Goal: Obtain resource: Download file/media

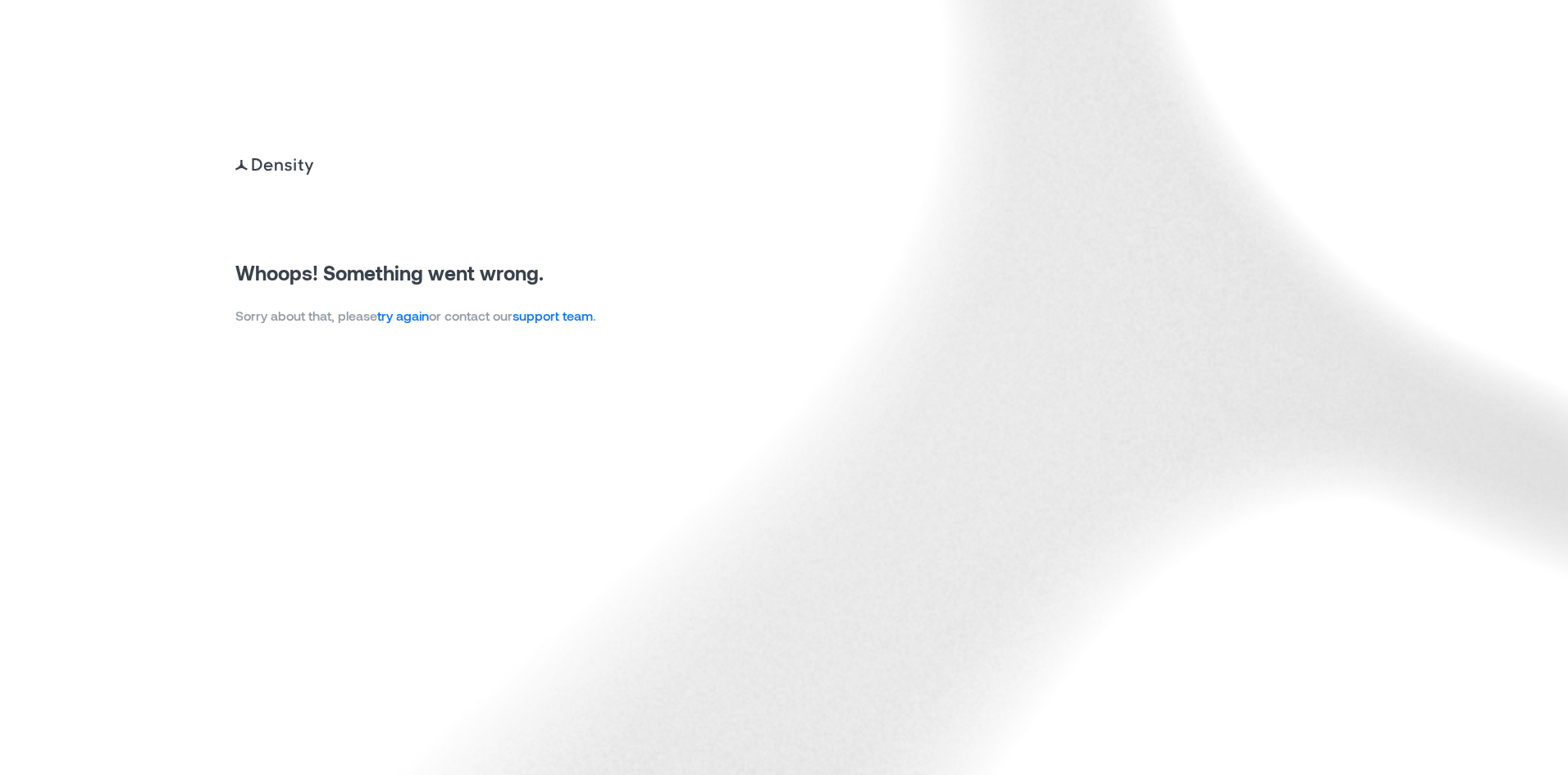
click at [425, 316] on link "try again" at bounding box center [402, 315] width 51 height 15
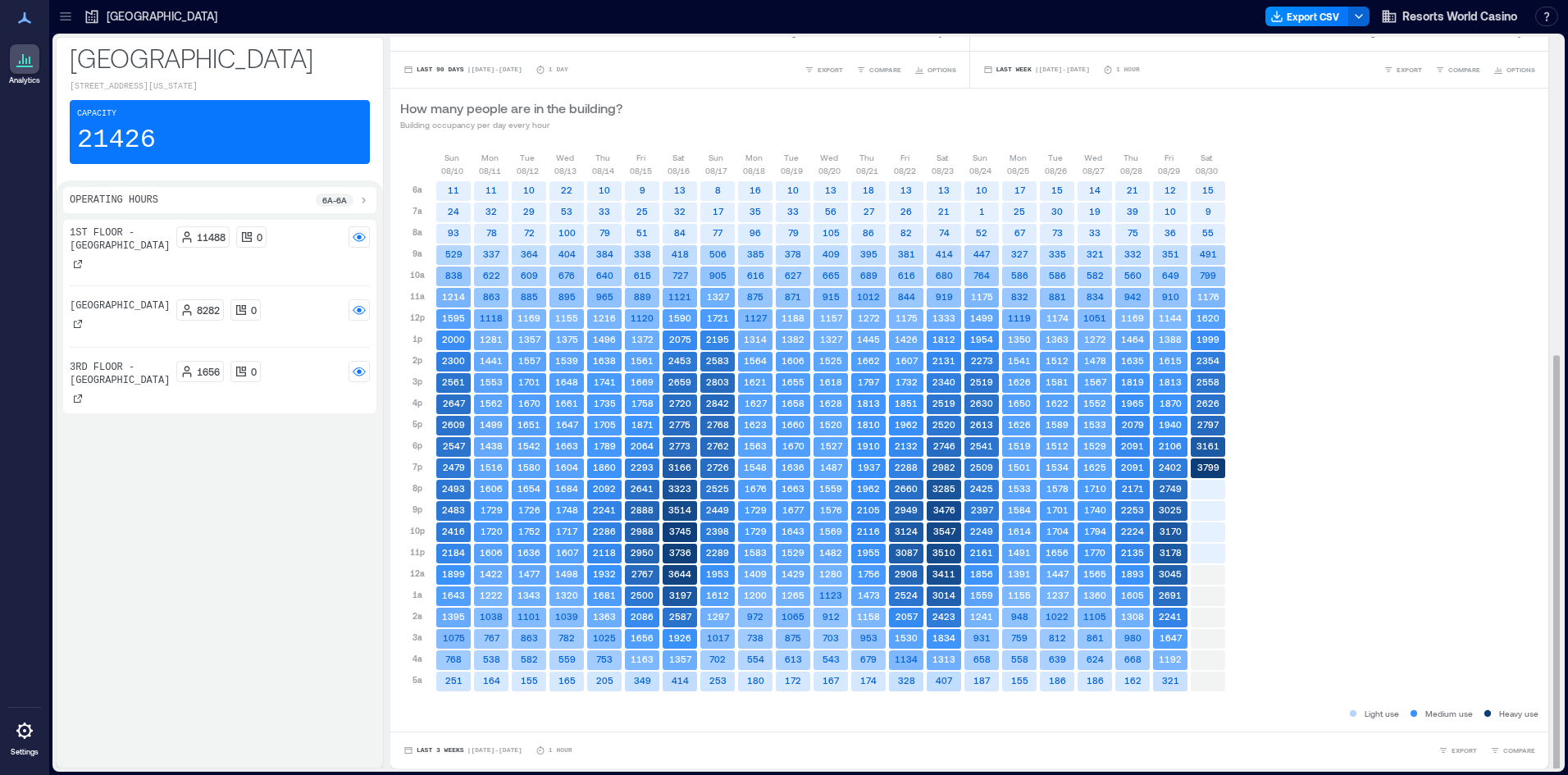
scroll to position [2, 0]
click at [1449, 391] on div "Sun 08/10 Mon 08/11 Tue 08/12 Wed 08/13 Thu 08/14 Fri 08/15 Sat 08/16 Sun 08/17…" at bounding box center [969, 425] width 1138 height 554
click at [1312, 12] on button "Export CSV" at bounding box center [1307, 16] width 84 height 19
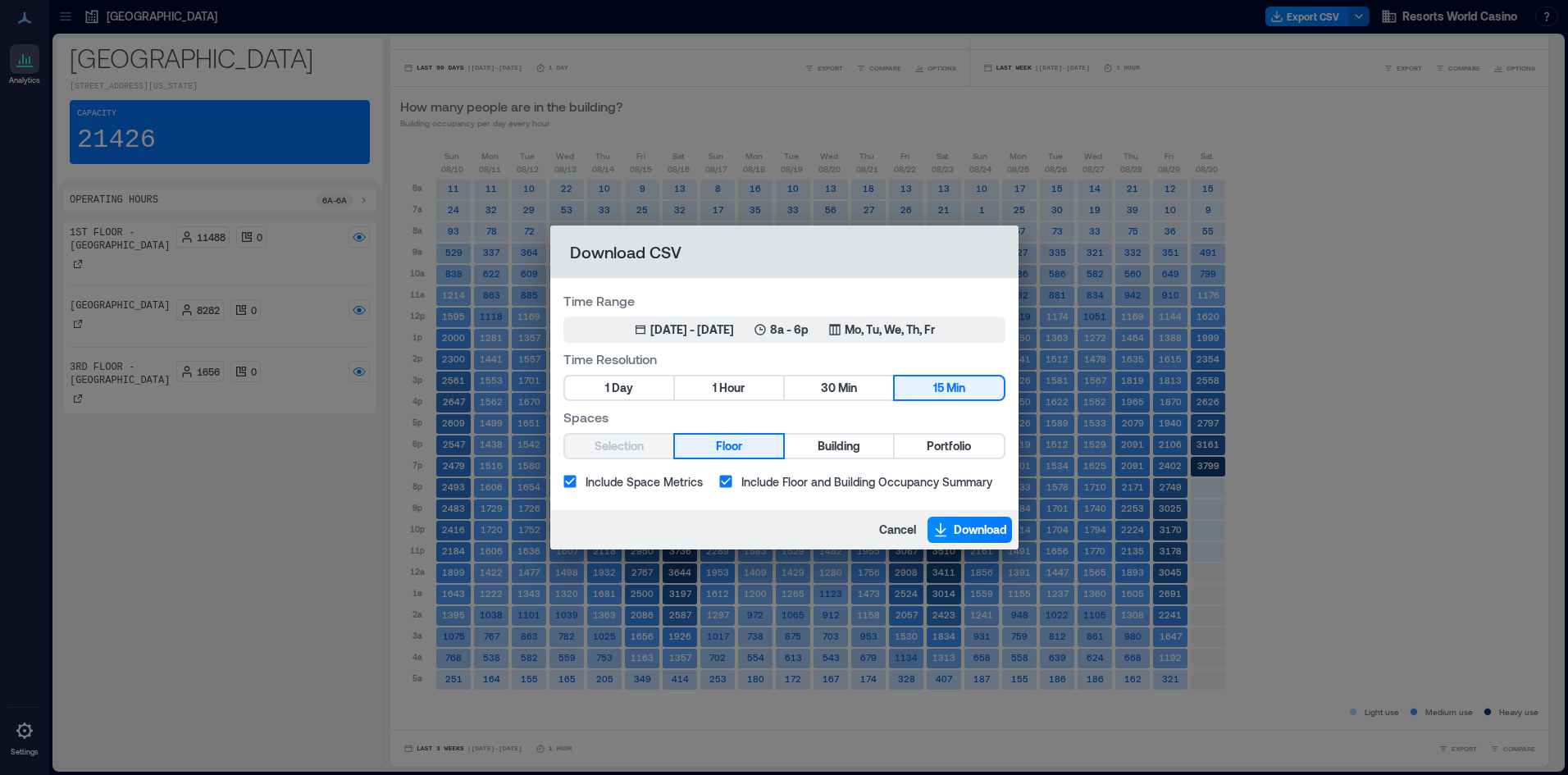
click at [759, 376] on div "1 Day 1 Hour 30 Min 15 Min" at bounding box center [784, 388] width 442 height 26
click at [754, 378] on button "1 Hour" at bounding box center [729, 388] width 108 height 23
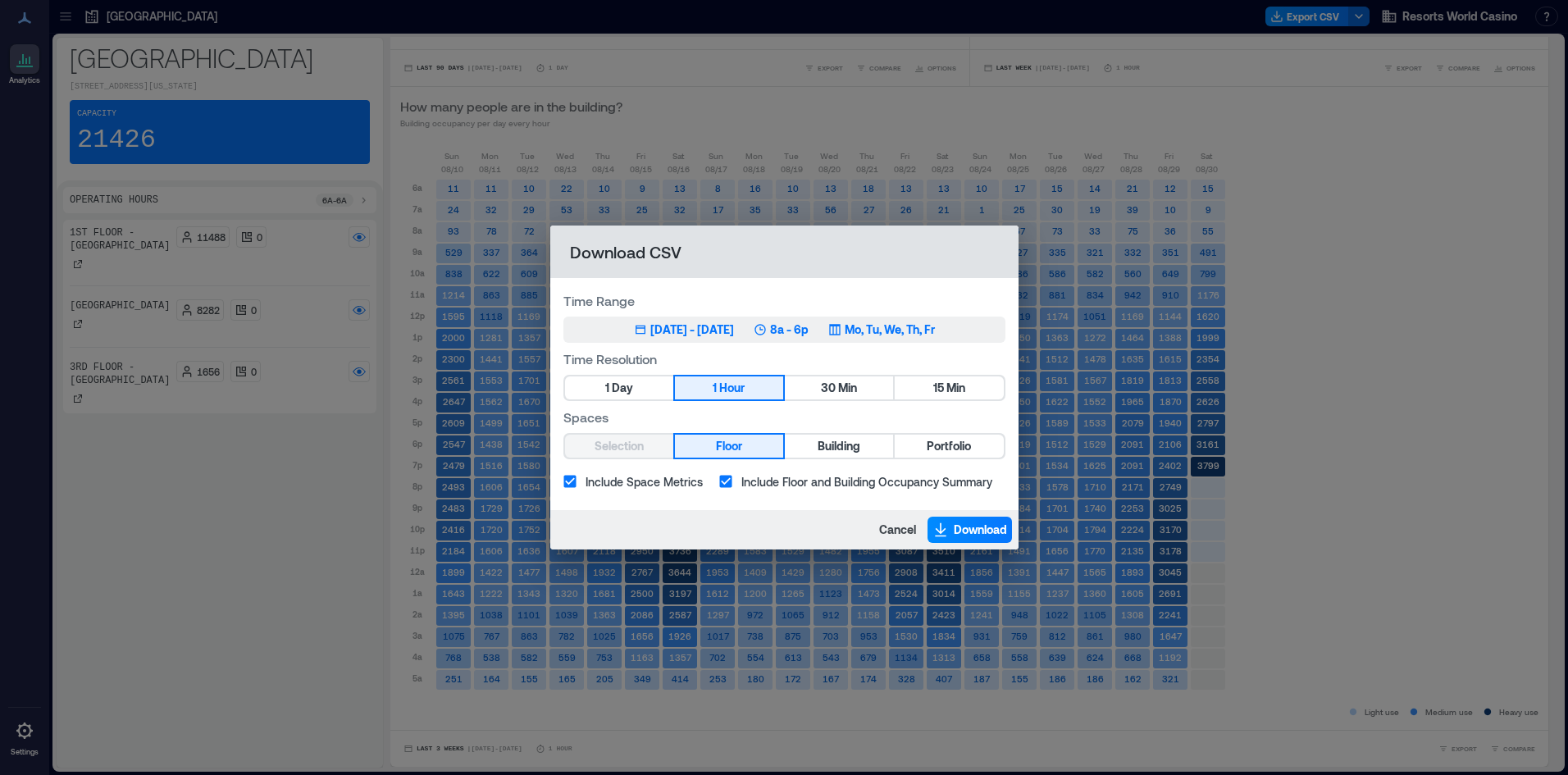
click at [841, 333] on icon "button" at bounding box center [835, 330] width 14 height 14
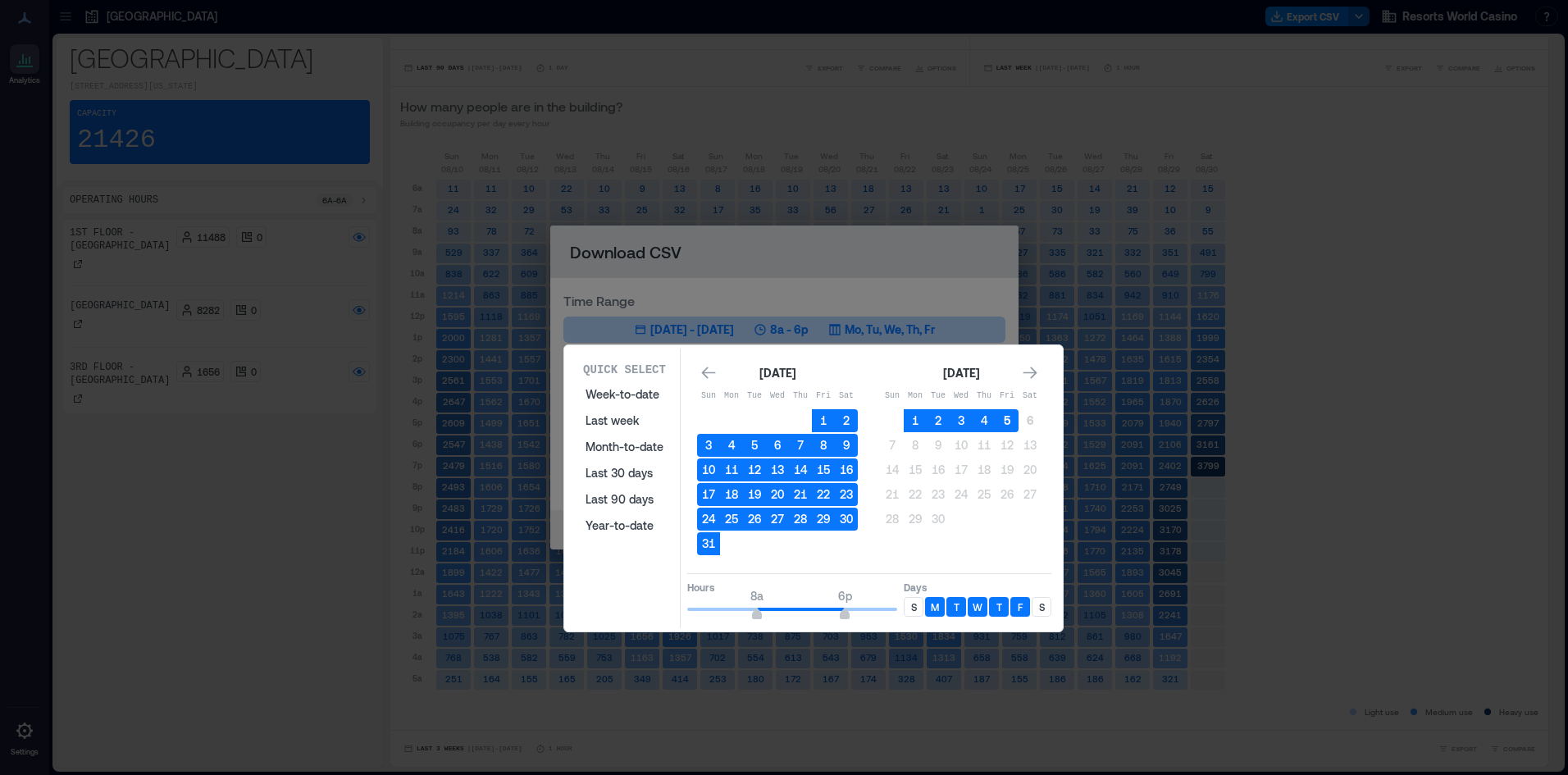
click at [1008, 421] on button "5" at bounding box center [1007, 420] width 23 height 23
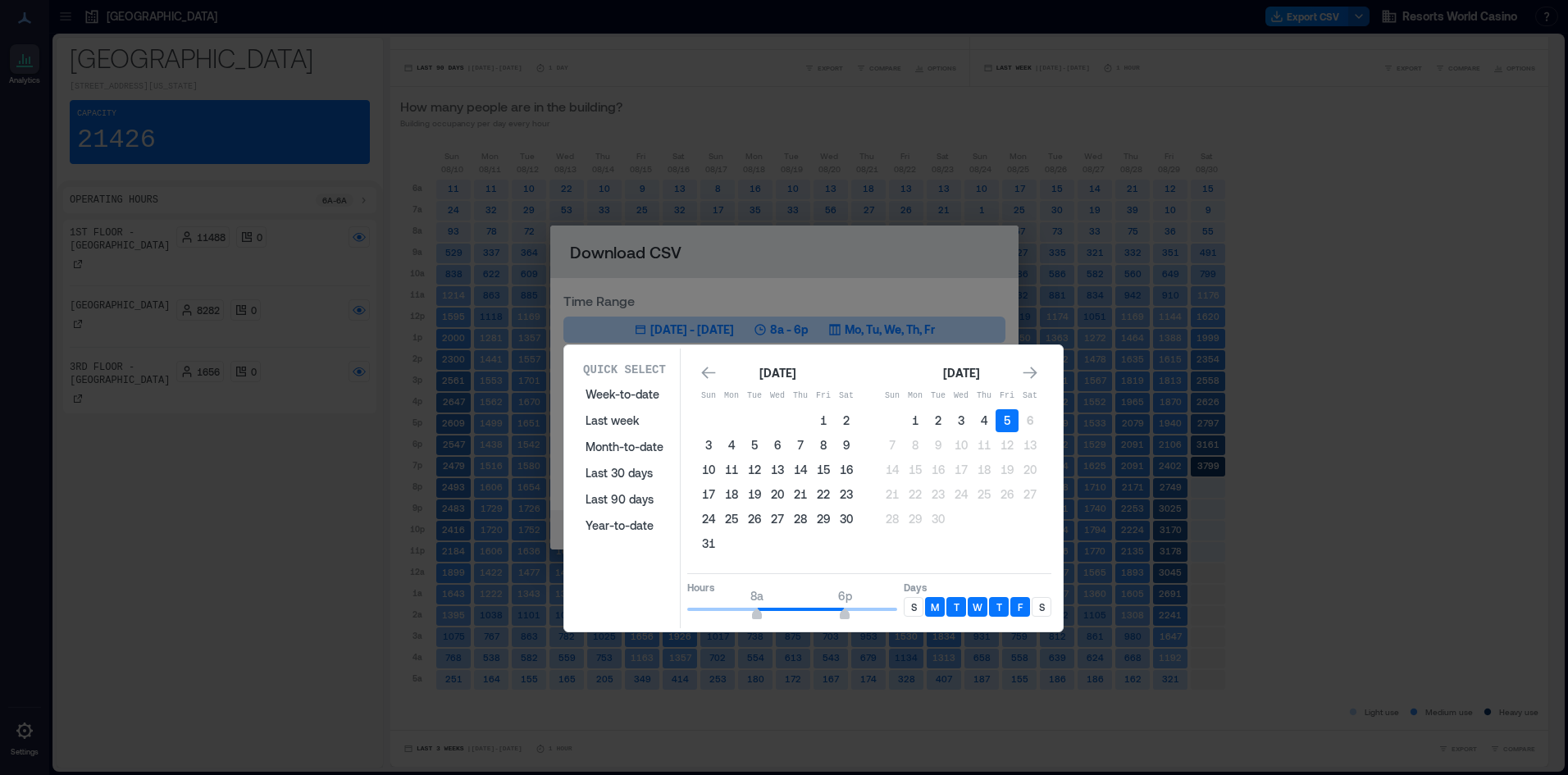
type input "**"
drag, startPoint x: 944, startPoint y: 613, endPoint x: 858, endPoint y: 611, distance: 86.0
click at [943, 612] on div "Hours 8a 12a Days S M T W T F S" at bounding box center [869, 597] width 364 height 48
type input "*"
drag, startPoint x: 757, startPoint y: 614, endPoint x: 541, endPoint y: 614, distance: 216.0
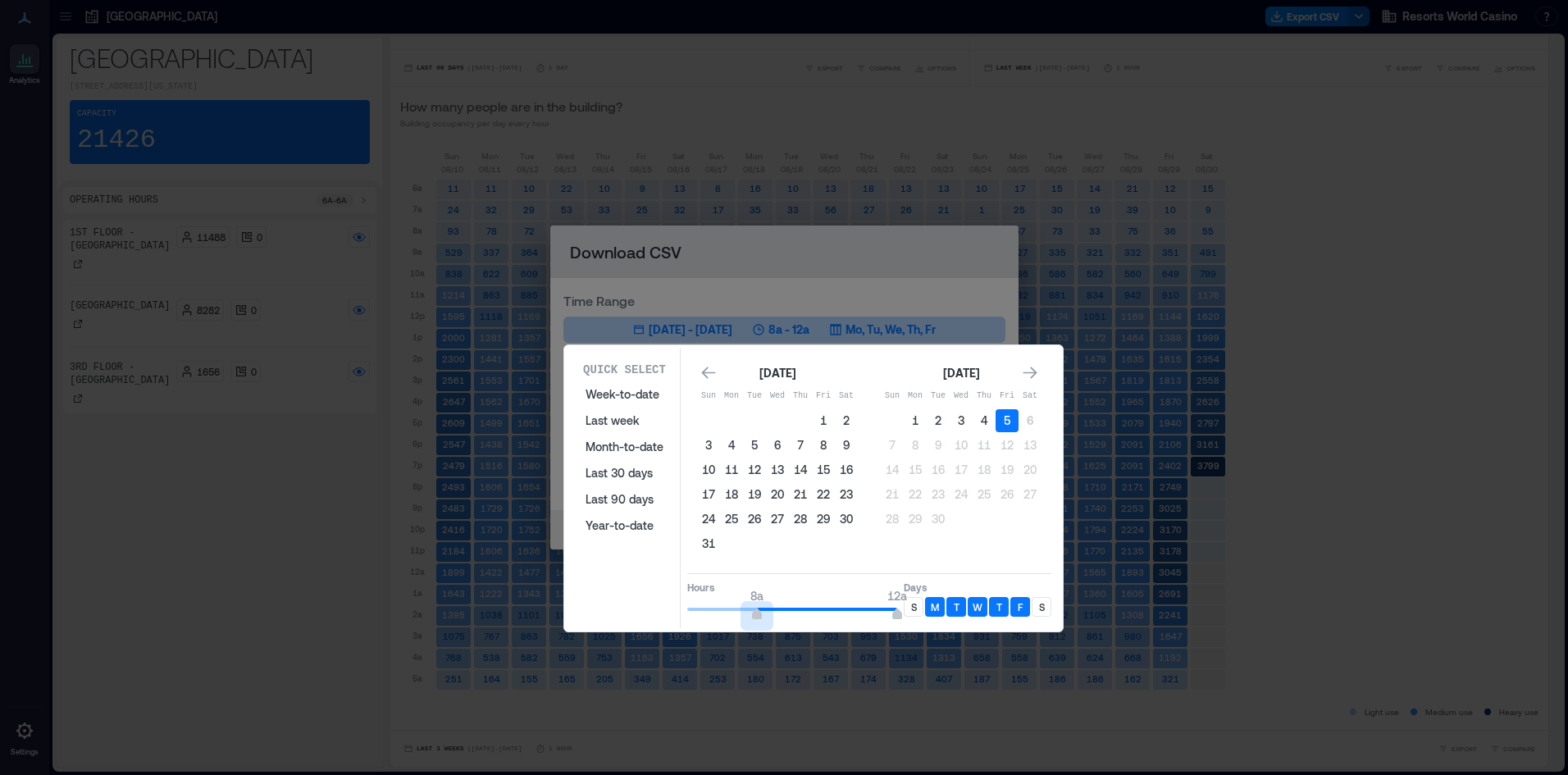
click at [0, 774] on div "Quick Select Week-to-date Last week Month-to-date Last 30 days Last 90 days Yea…" at bounding box center [0, 775] width 0 height 0
drag, startPoint x: 912, startPoint y: 606, endPoint x: 1001, endPoint y: 590, distance: 90.4
click at [912, 605] on p "S" at bounding box center [914, 607] width 6 height 14
drag, startPoint x: 1041, startPoint y: 608, endPoint x: 1024, endPoint y: 597, distance: 20.2
click at [1040, 604] on p "S" at bounding box center [1042, 607] width 6 height 14
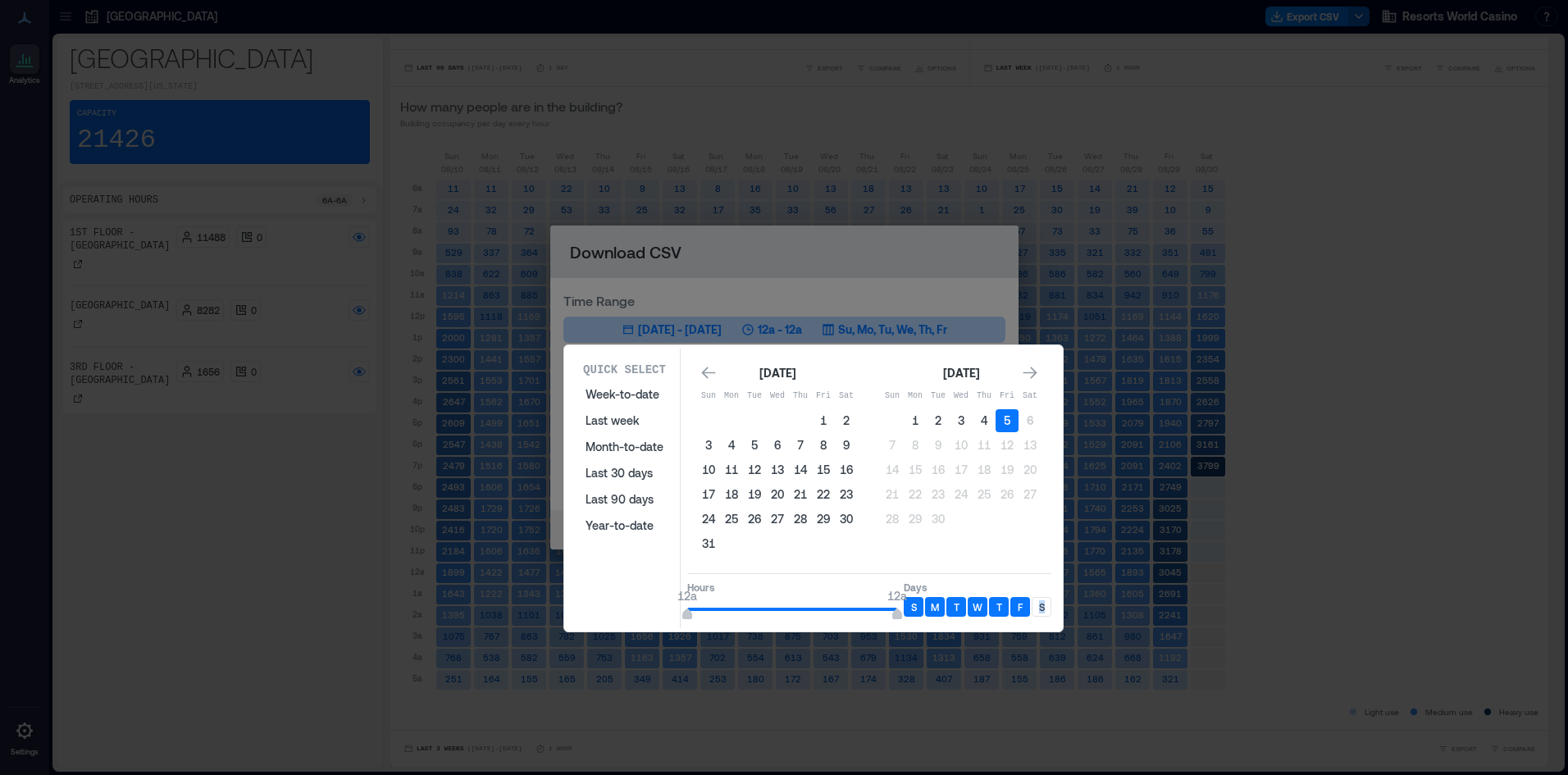
click at [1046, 608] on div "S" at bounding box center [1041, 607] width 19 height 19
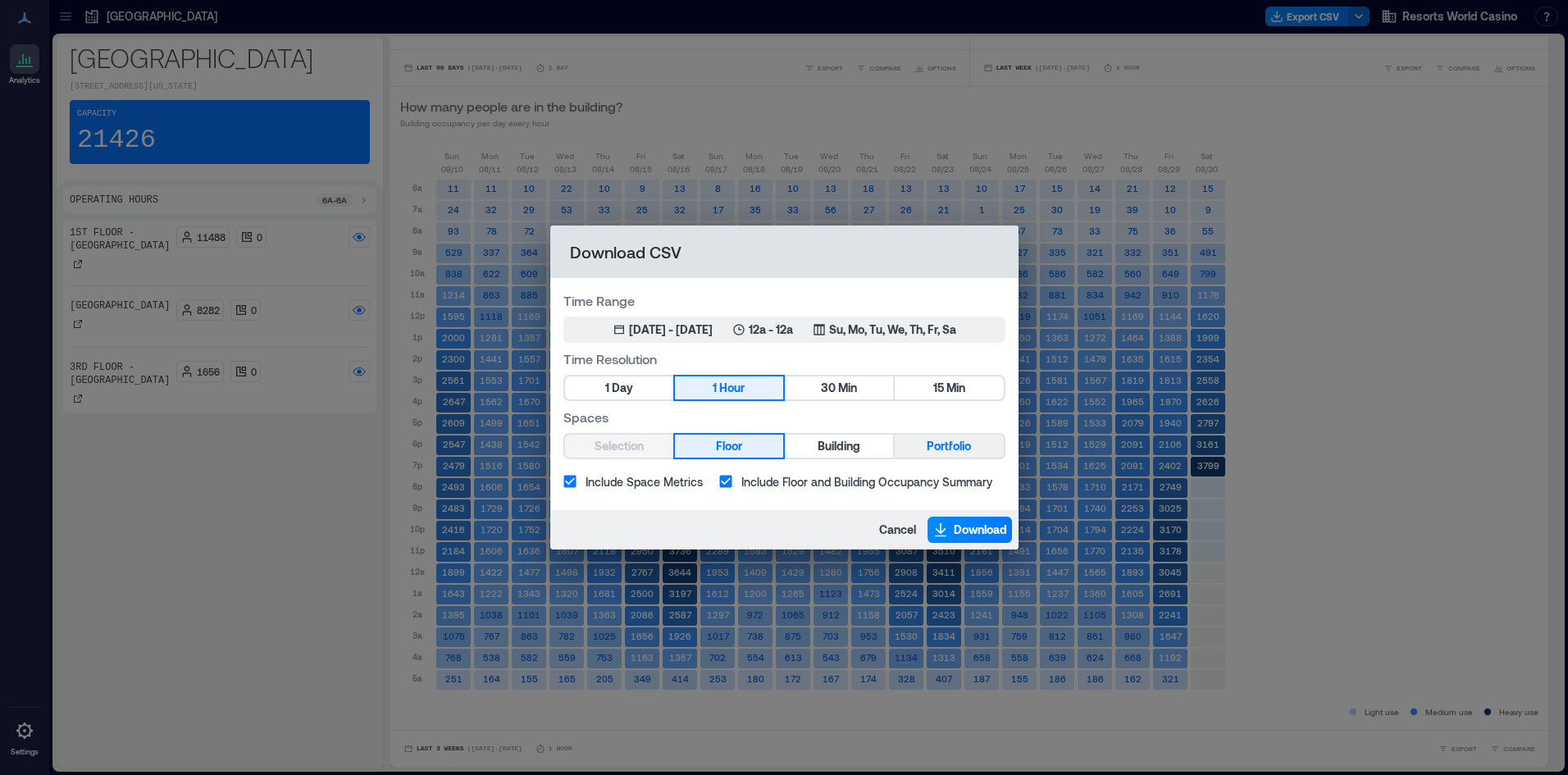
click at [957, 438] on span "Portfolio" at bounding box center [949, 445] width 44 height 20
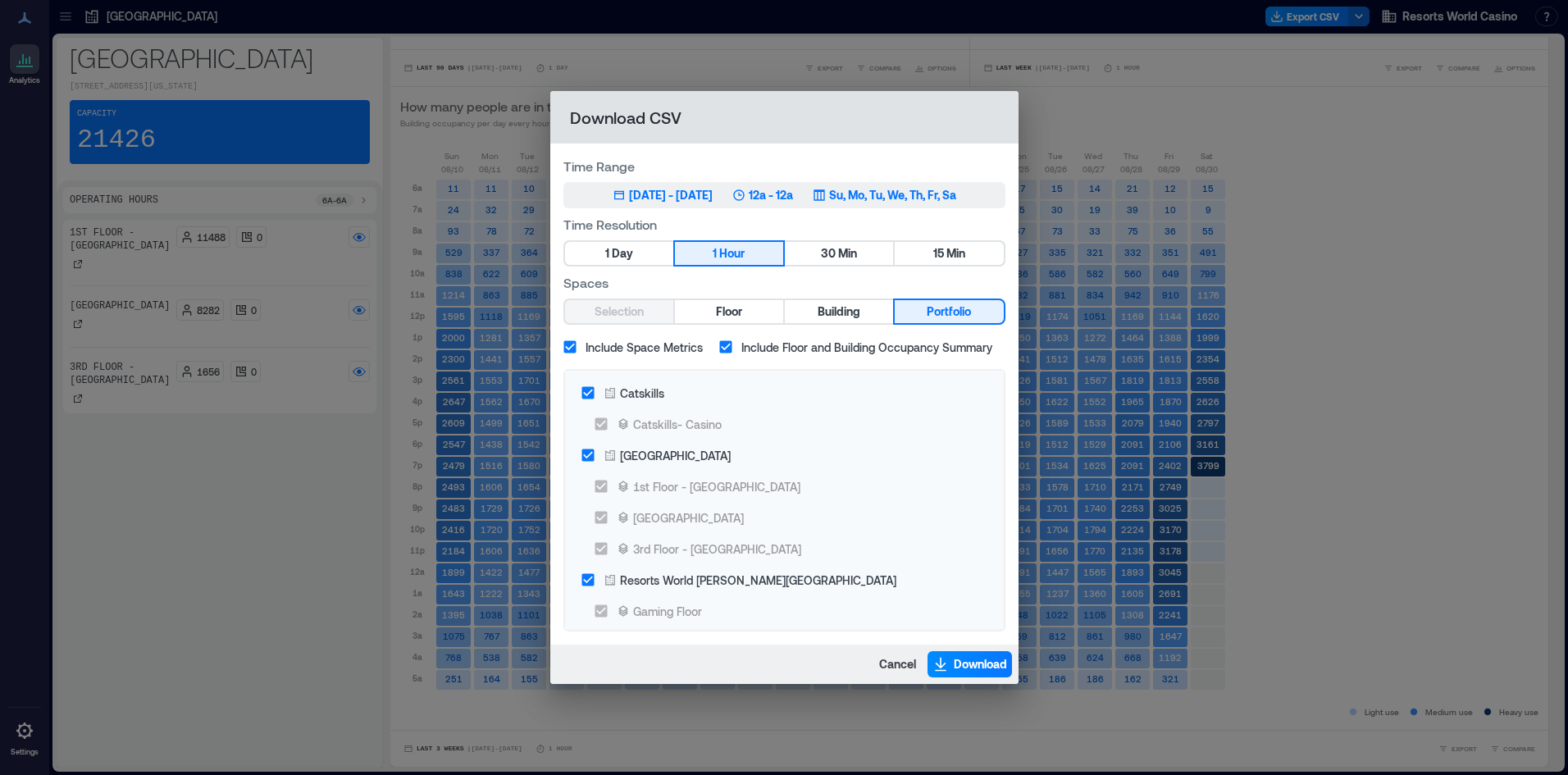
click at [891, 195] on p "Su, Mo, Tu, We, Th, Fr, Sa" at bounding box center [892, 194] width 127 height 16
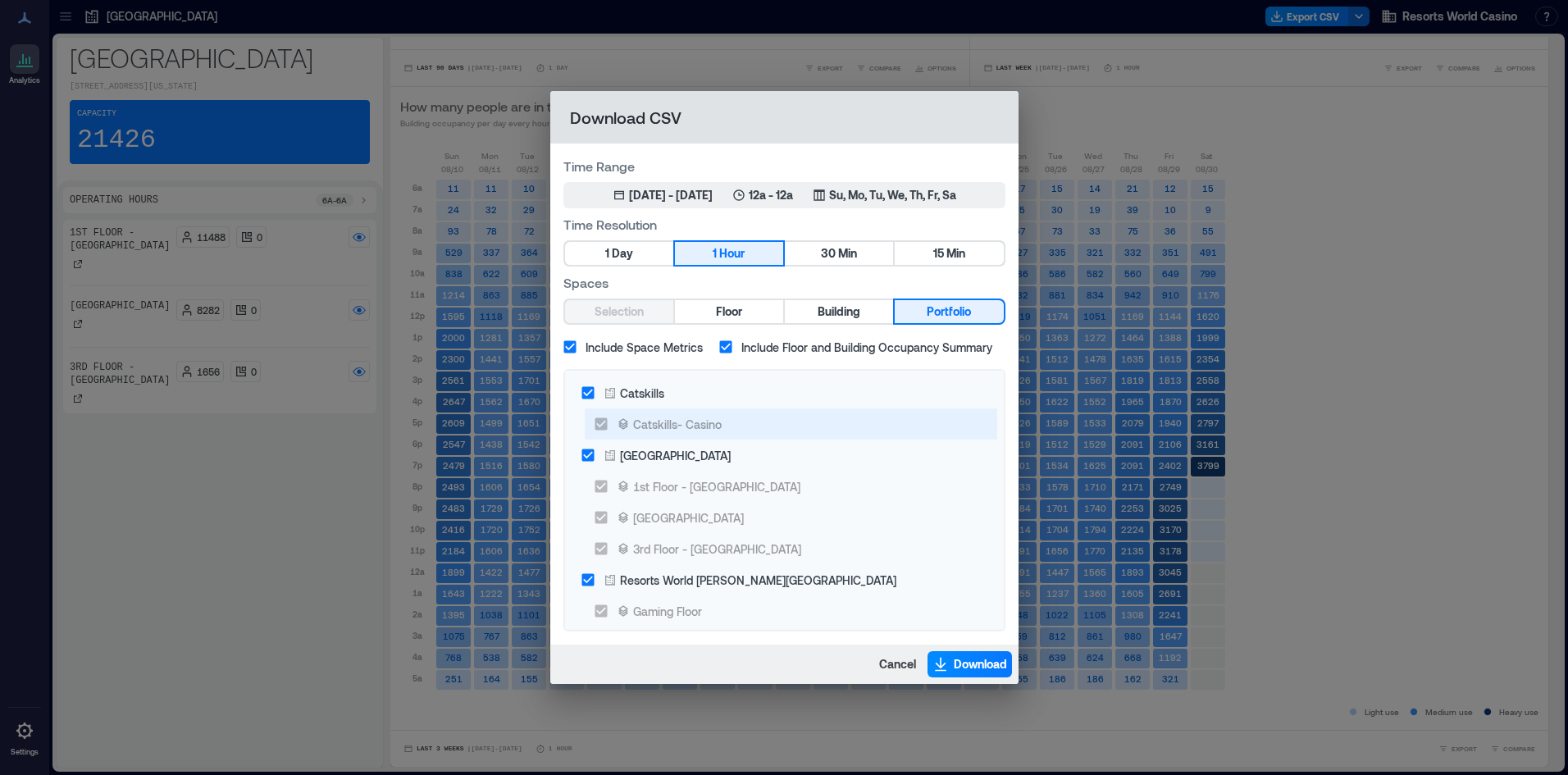
click at [619, 409] on label "Catskills- Casino" at bounding box center [780, 423] width 389 height 31
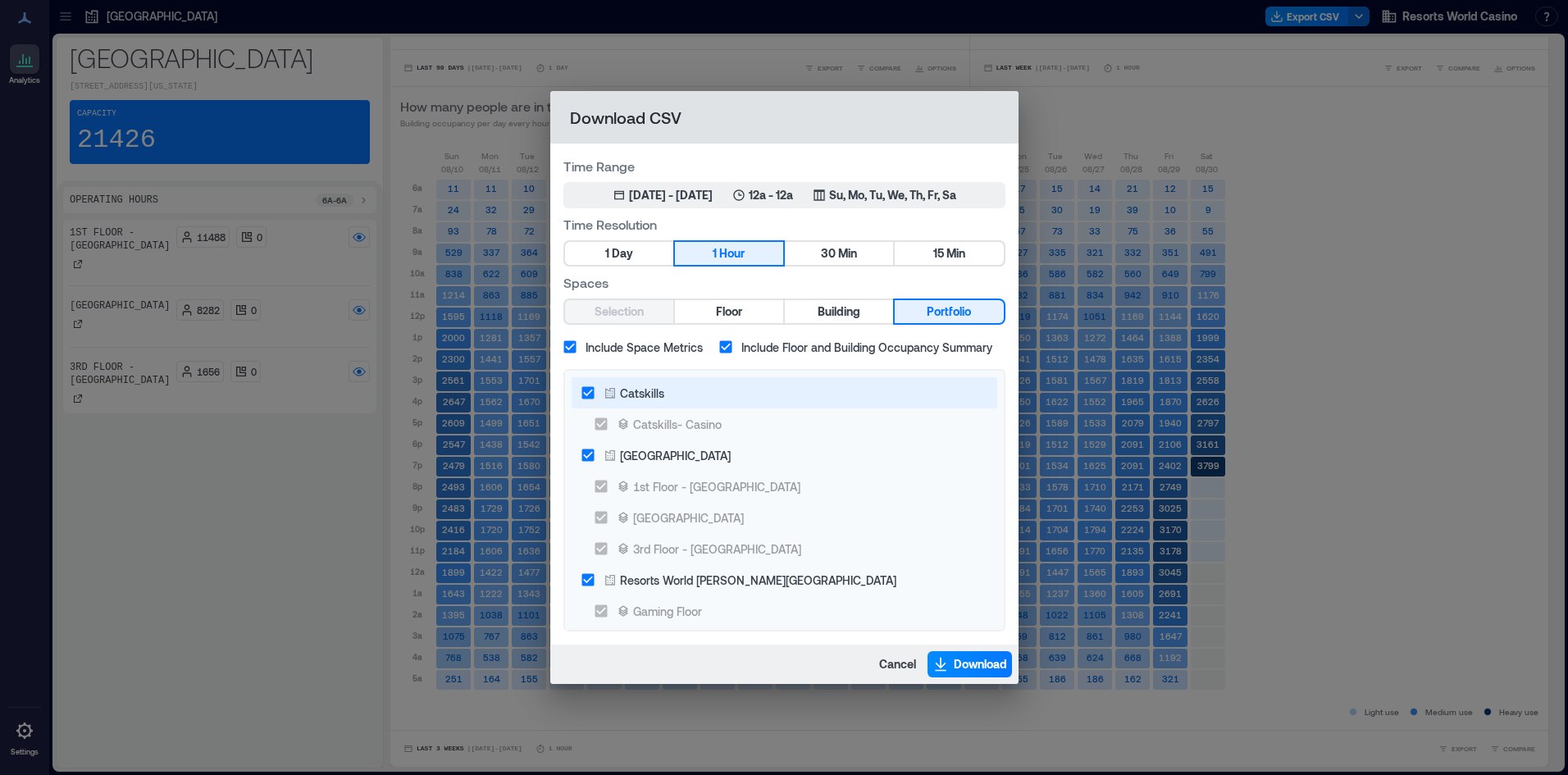
click at [629, 403] on label "Catskills" at bounding box center [773, 392] width 402 height 31
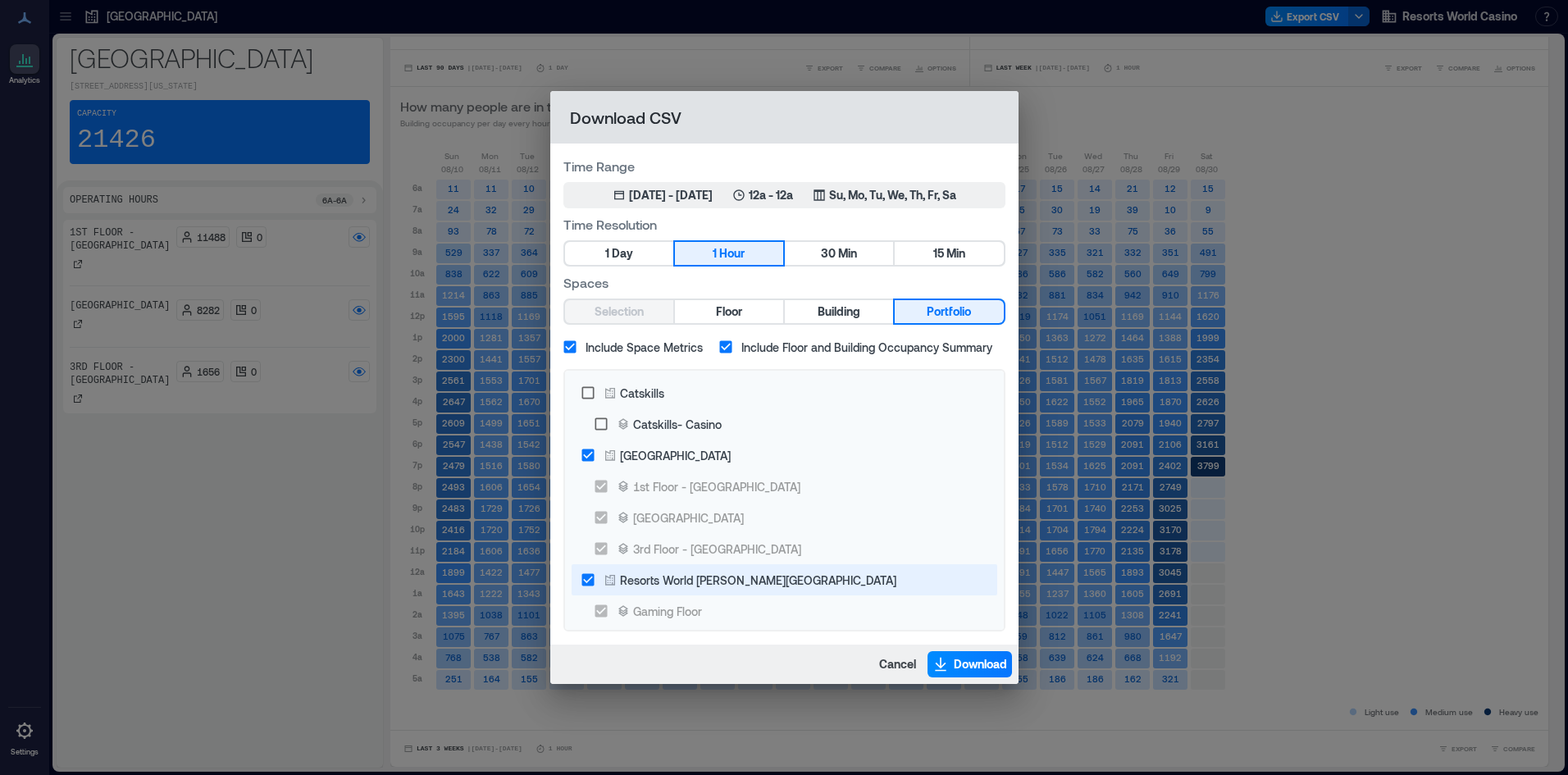
click at [696, 579] on div "Resorts World Hudson Valley" at bounding box center [758, 580] width 276 height 17
click at [937, 658] on icon "button" at bounding box center [940, 664] width 16 height 16
